Goal: Information Seeking & Learning: Learn about a topic

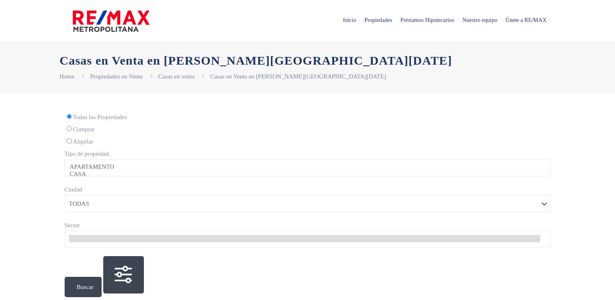
select select
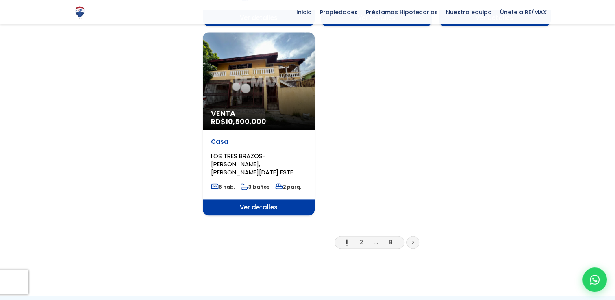
scroll to position [1044, 0]
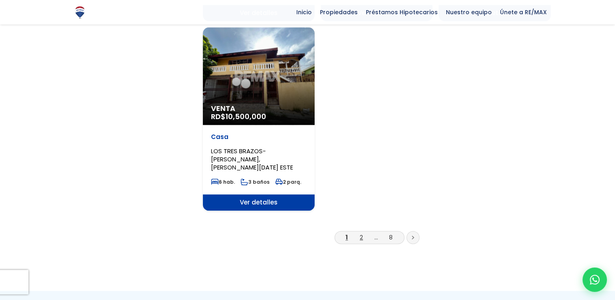
click at [360, 233] on link "2" at bounding box center [361, 237] width 3 height 9
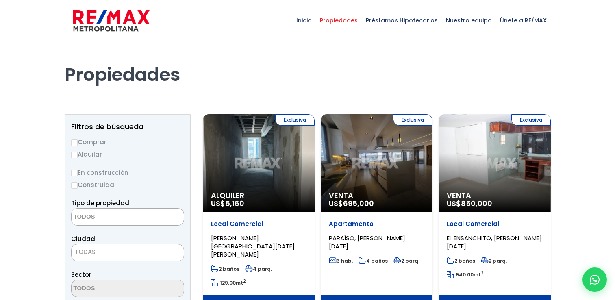
select select
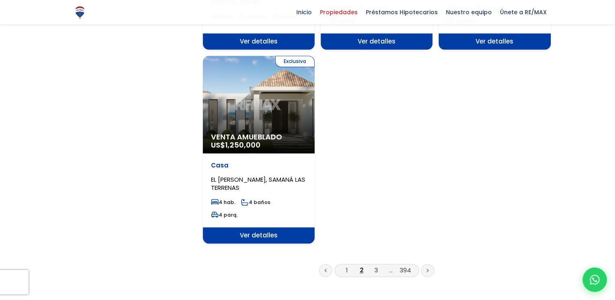
scroll to position [1005, 0]
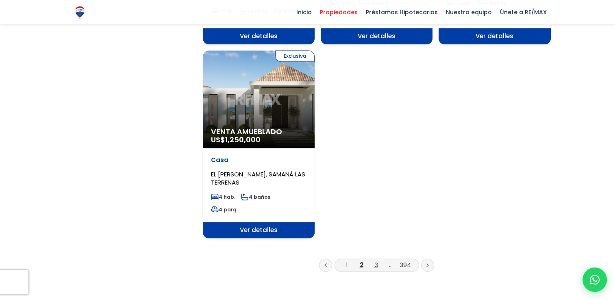
click at [375, 260] on link "3" at bounding box center [376, 264] width 4 height 9
